Goal: Entertainment & Leisure: Consume media (video, audio)

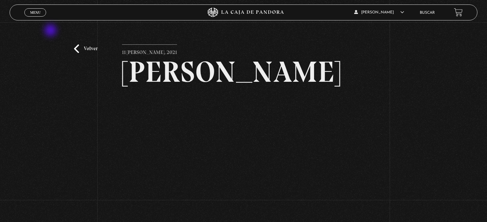
scroll to position [59, 0]
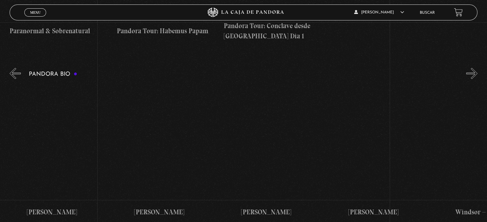
scroll to position [0, 1535]
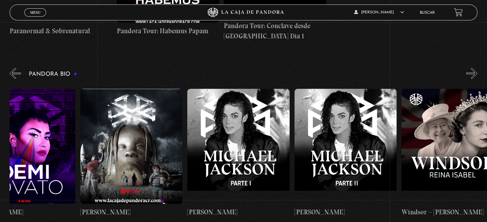
click at [358, 105] on figure at bounding box center [345, 146] width 102 height 115
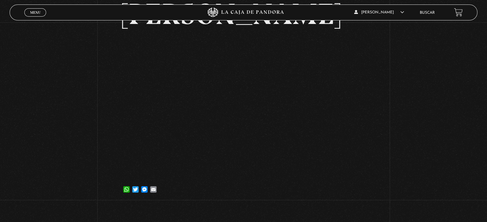
scroll to position [59, 0]
